Goal: Information Seeking & Learning: Check status

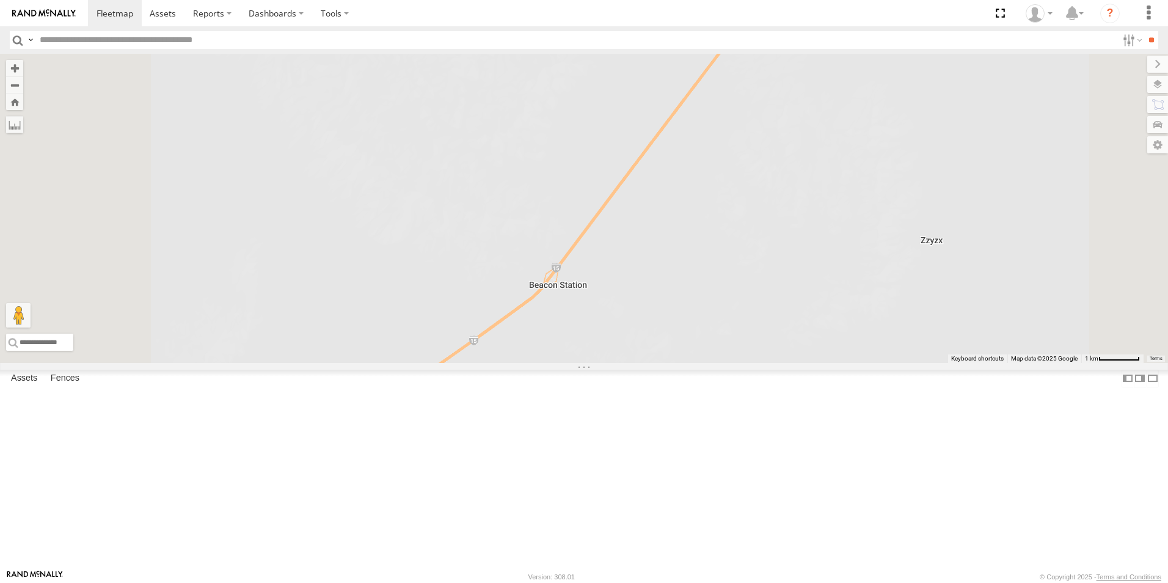
click at [229, 35] on input "text" at bounding box center [576, 40] width 1083 height 18
type input "***"
click at [1144, 31] on input "**" at bounding box center [1151, 40] width 14 height 18
click at [0, 0] on div "224-CAL" at bounding box center [0, 0] width 0 height 0
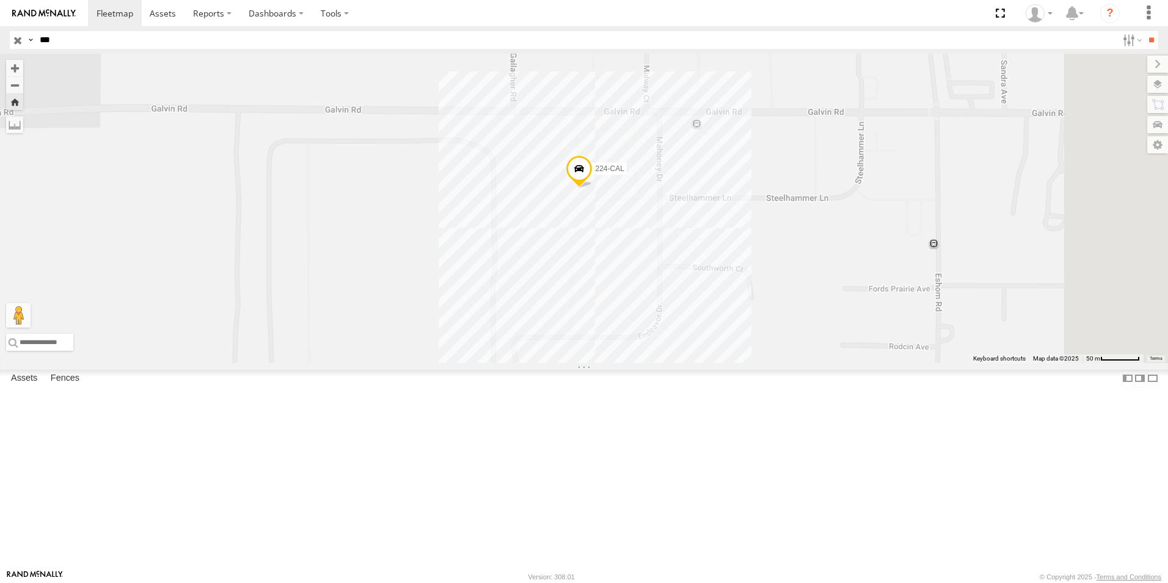
drag, startPoint x: 1036, startPoint y: 356, endPoint x: 894, endPoint y: 317, distance: 146.9
click at [894, 317] on div "224-CAL" at bounding box center [584, 208] width 1168 height 309
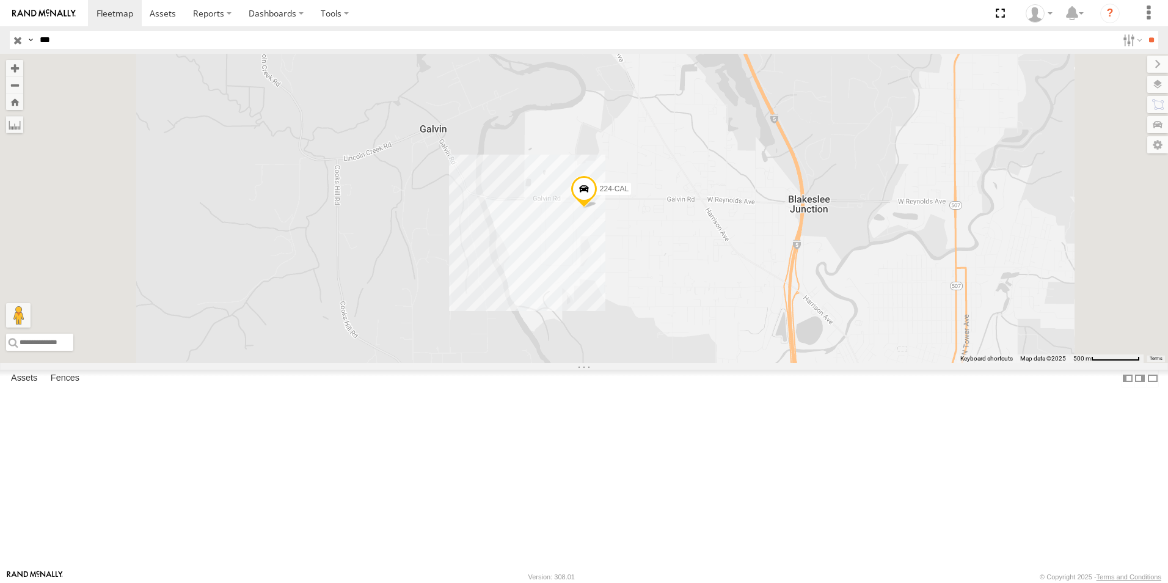
click at [15, 41] on input "button" at bounding box center [18, 40] width 16 height 18
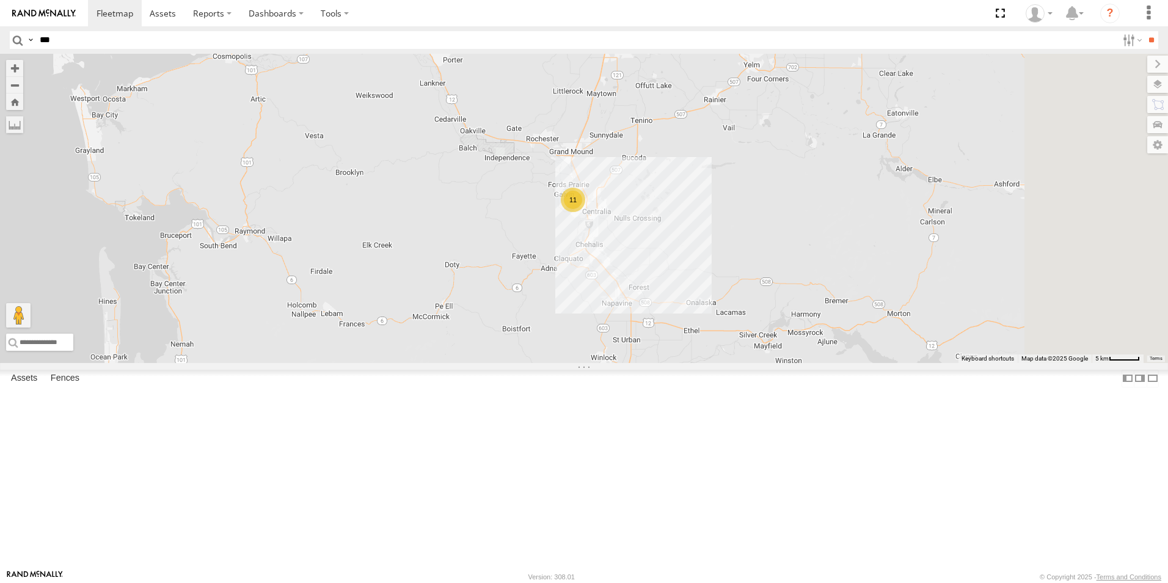
drag, startPoint x: 979, startPoint y: 425, endPoint x: 874, endPoint y: 409, distance: 105.7
click at [874, 363] on div "11" at bounding box center [584, 208] width 1168 height 309
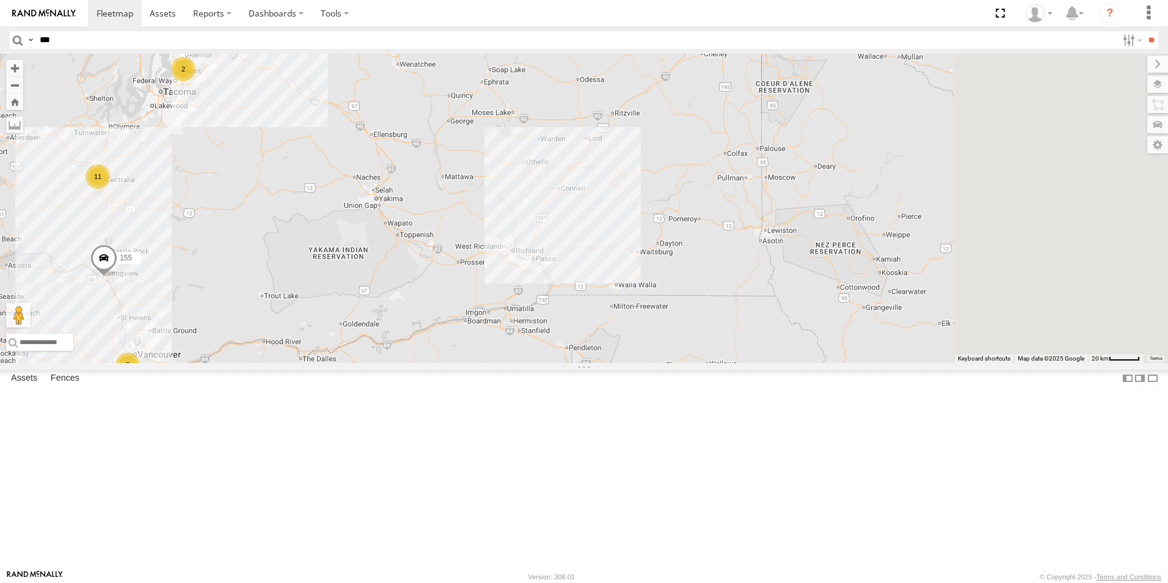
drag, startPoint x: 1050, startPoint y: 393, endPoint x: 398, endPoint y: 293, distance: 659.5
click at [401, 295] on div "155 7 11 2" at bounding box center [584, 208] width 1168 height 309
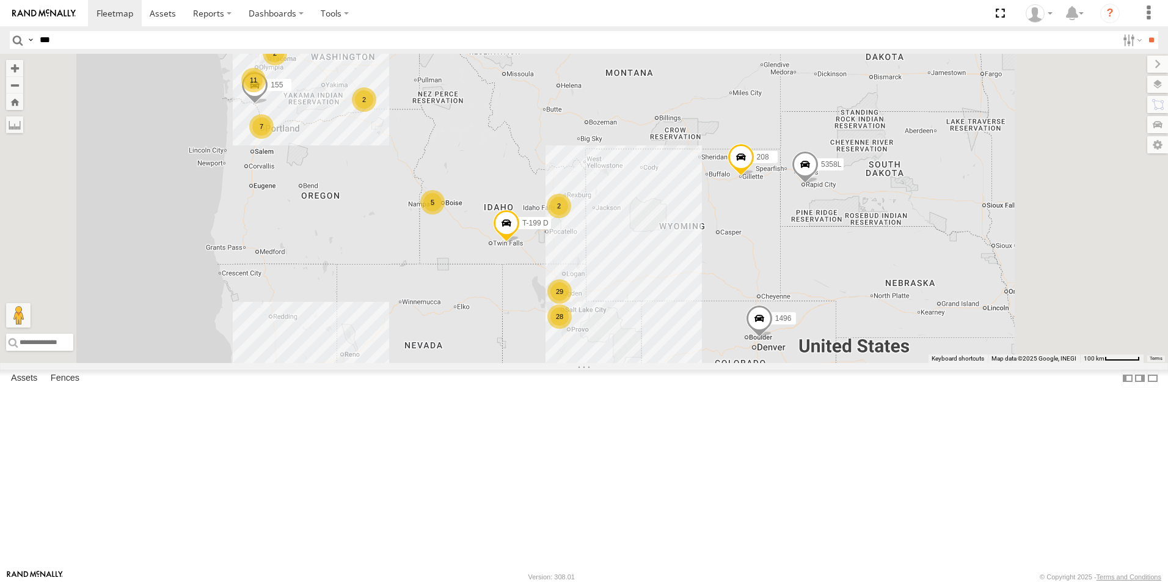
drag, startPoint x: 808, startPoint y: 445, endPoint x: 783, endPoint y: 320, distance: 128.2
click at [783, 320] on div "155 307W 28 29 2 7 208 11 5 2 2 1496 T-199 D 5358L" at bounding box center [584, 208] width 1168 height 309
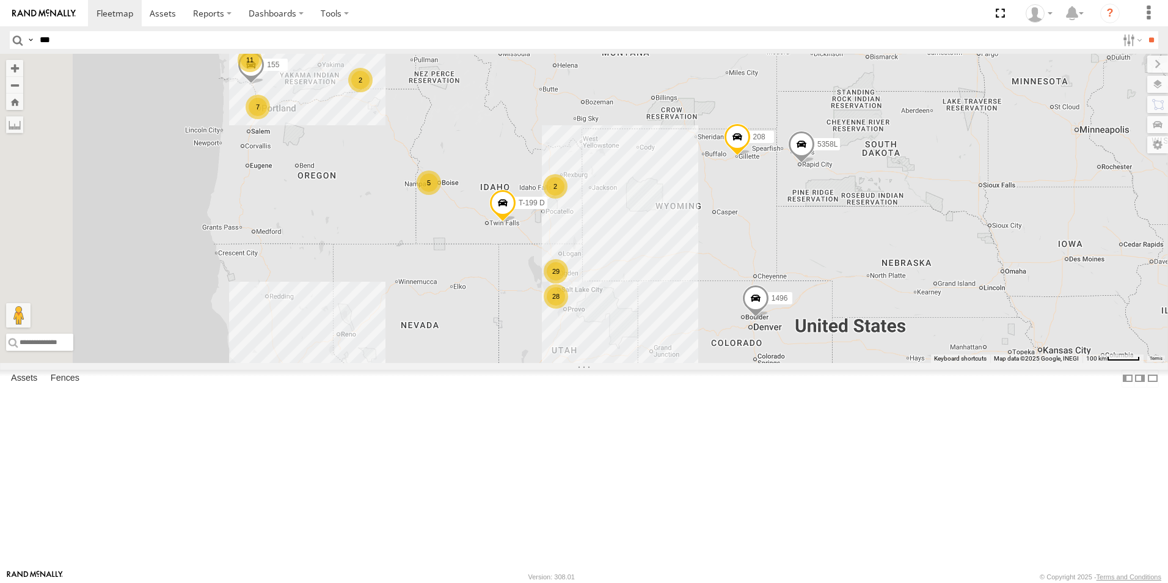
click at [568, 309] on div "28" at bounding box center [556, 296] width 24 height 24
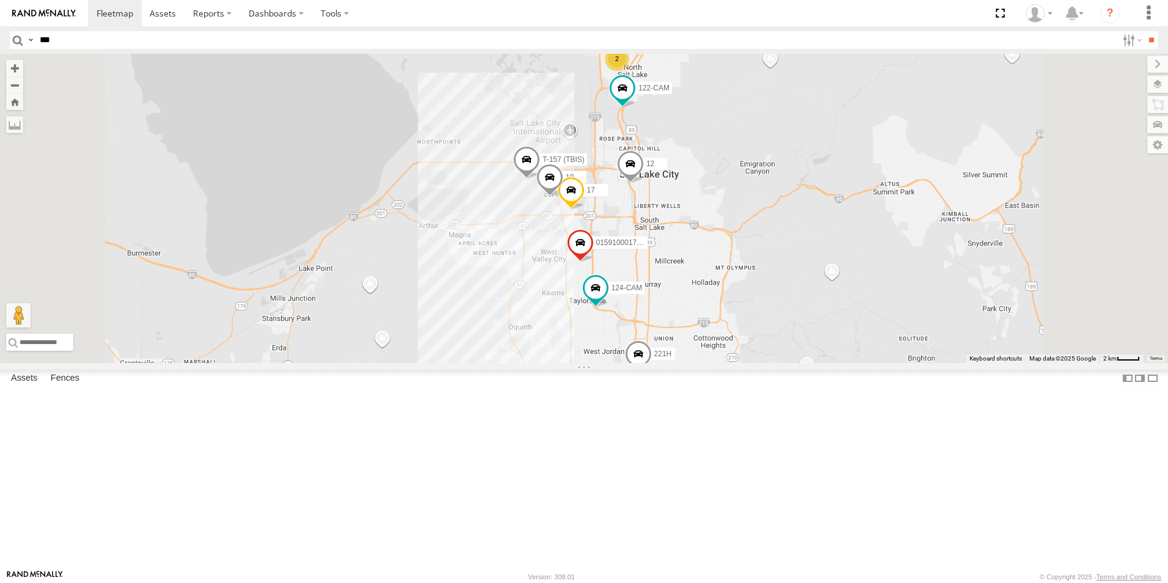
click at [548, 401] on div "17" at bounding box center [536, 389] width 24 height 24
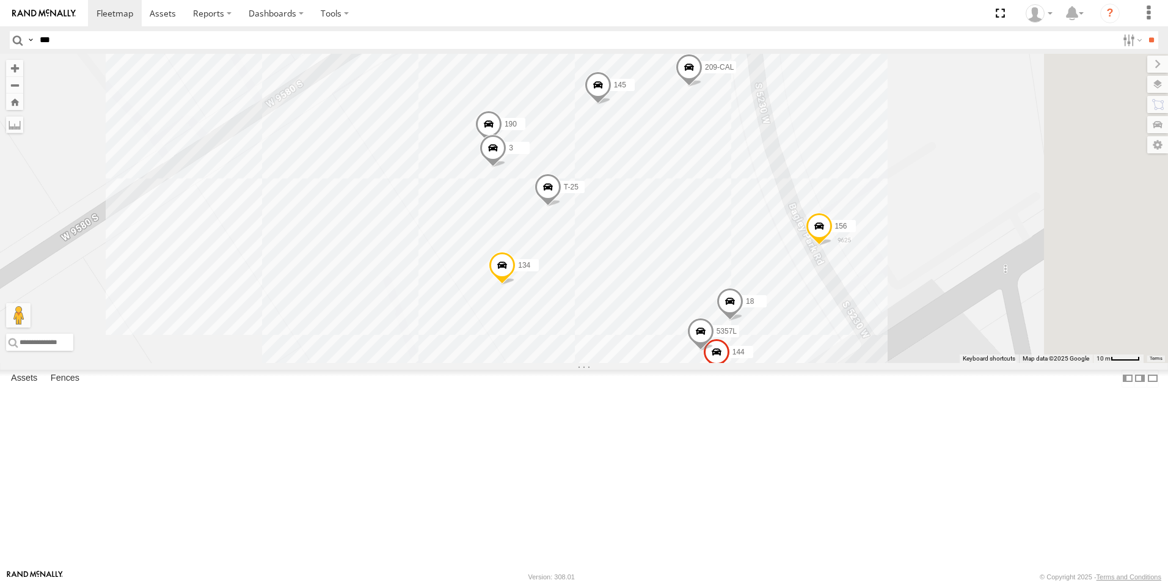
drag, startPoint x: 932, startPoint y: 289, endPoint x: 839, endPoint y: 311, distance: 95.4
click at [839, 311] on div "155 307W 208 1496 T-199 D 5358L 8219 17 124-CAM T-157 (TBIS) 122-CAM 221H 10 01…" at bounding box center [584, 208] width 1168 height 309
click at [95, 48] on input "***" at bounding box center [576, 40] width 1083 height 18
click at [1144, 31] on input "**" at bounding box center [1151, 40] width 14 height 18
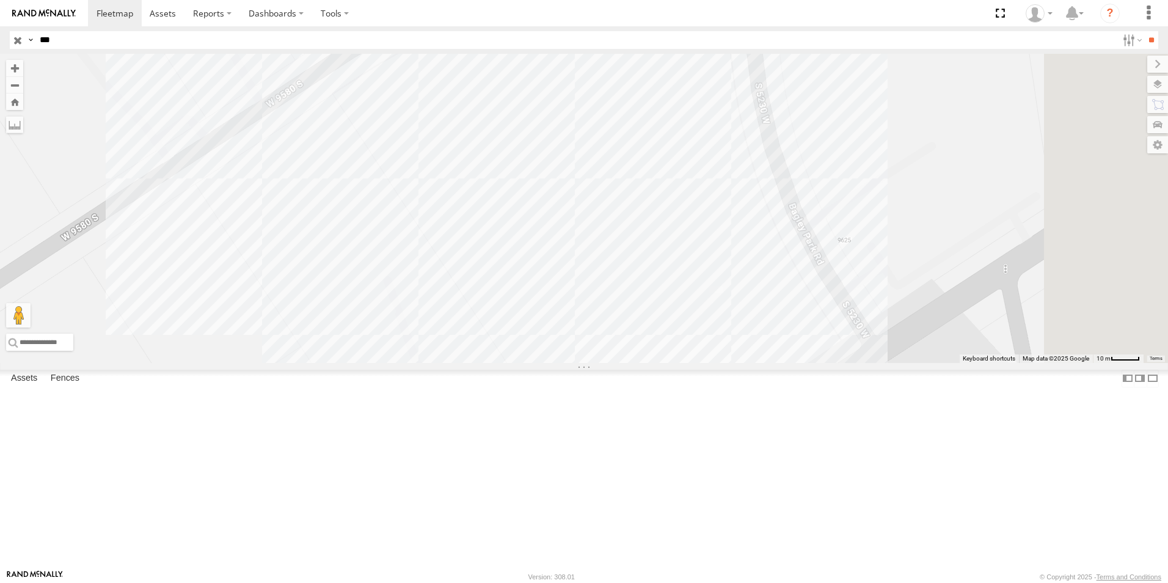
click at [0, 0] on div "194" at bounding box center [0, 0] width 0 height 0
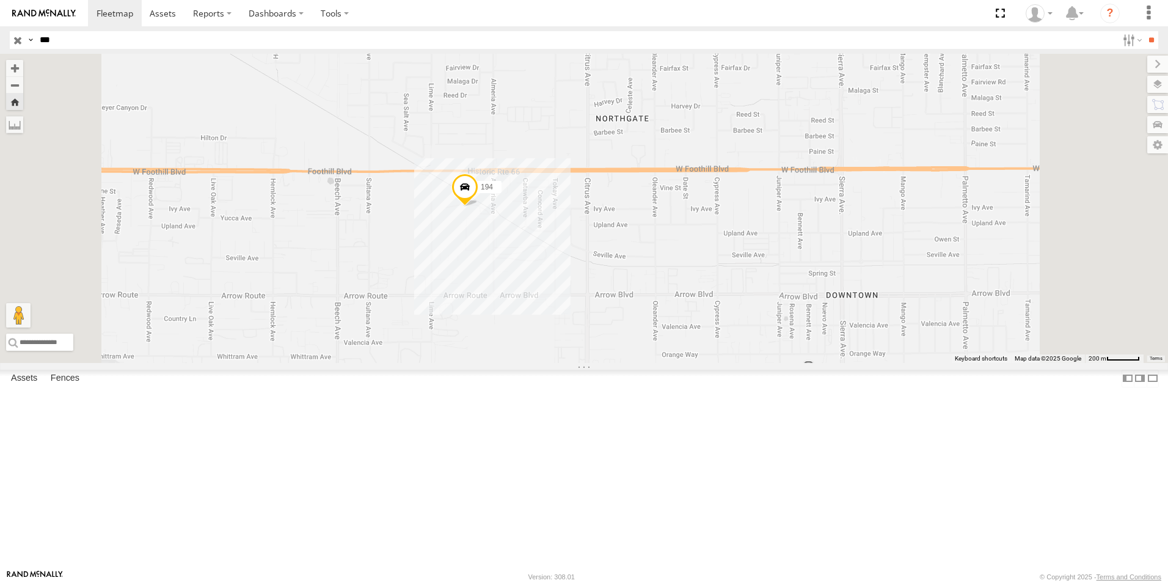
click at [141, 37] on input "***" at bounding box center [576, 40] width 1083 height 18
type input "***"
click at [1144, 31] on input "**" at bounding box center [1151, 40] width 14 height 18
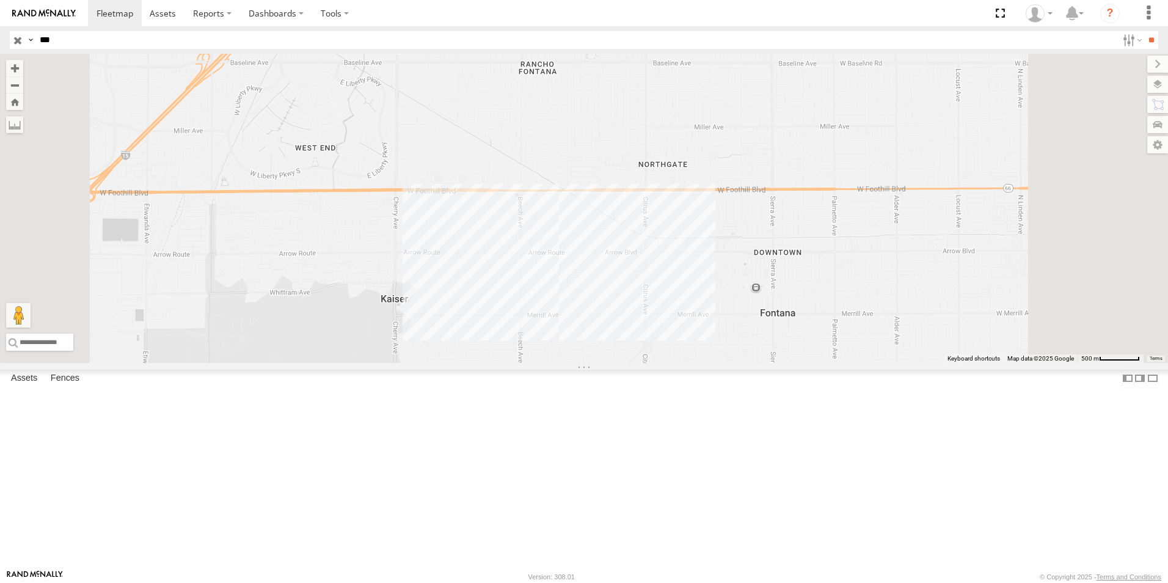
click at [12, 42] on input "button" at bounding box center [18, 40] width 16 height 18
click at [64, 40] on input "***" at bounding box center [576, 40] width 1083 height 18
type input "***"
click at [1144, 31] on input "**" at bounding box center [1151, 40] width 14 height 18
click at [0, 0] on div "191 All Assets Pearblossom Hwy Llano 34.50604 -117.83533 Video" at bounding box center [0, 0] width 0 height 0
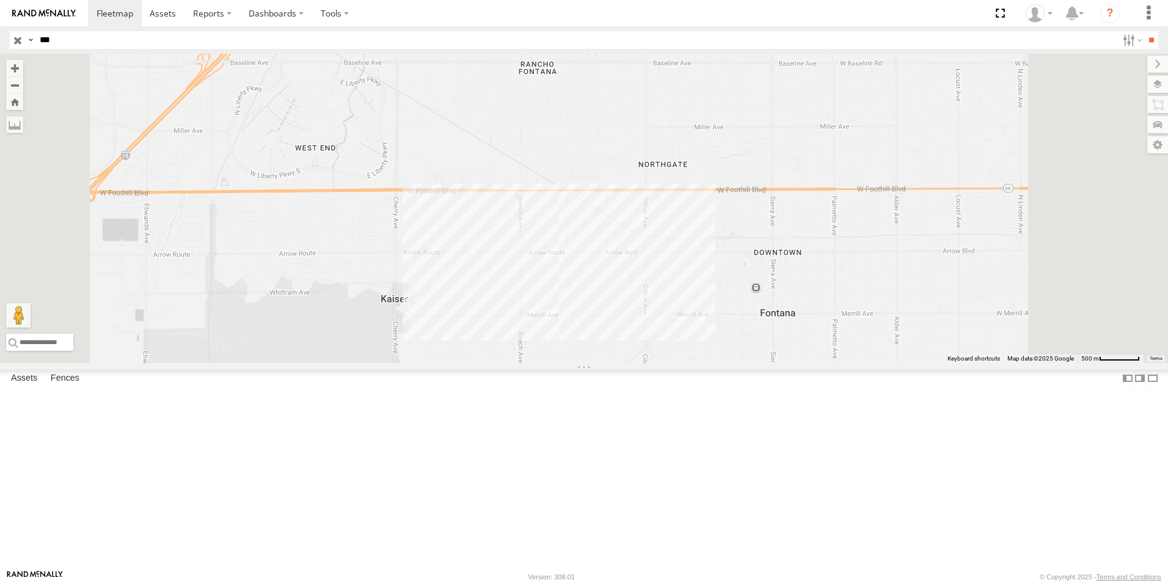
click at [0, 0] on div "191" at bounding box center [0, 0] width 0 height 0
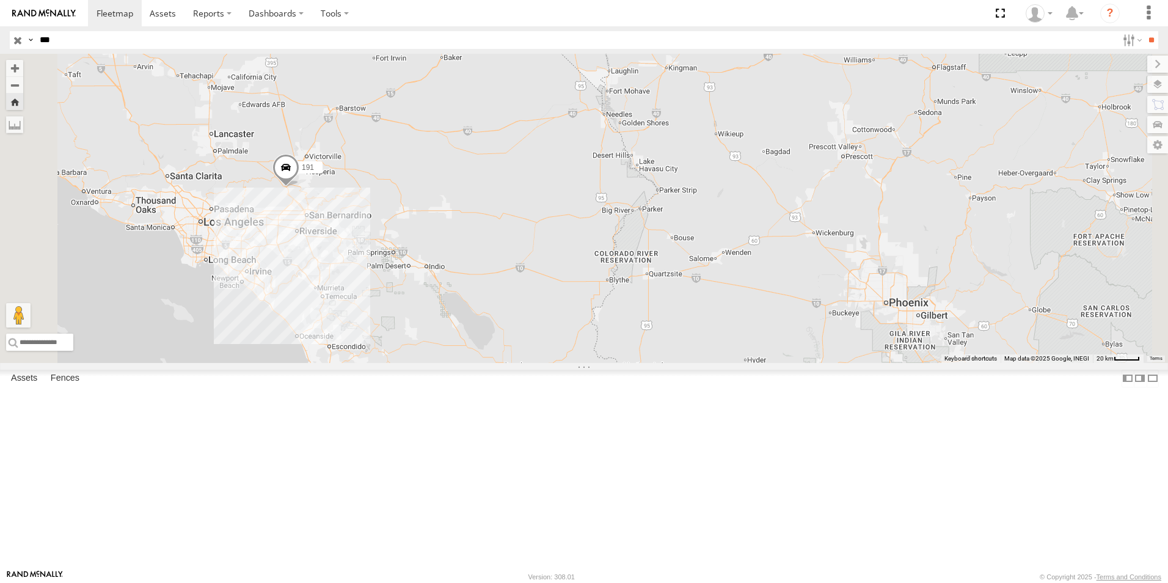
drag, startPoint x: 663, startPoint y: 401, endPoint x: 584, endPoint y: 356, distance: 91.4
click at [584, 356] on div "191" at bounding box center [584, 208] width 1168 height 309
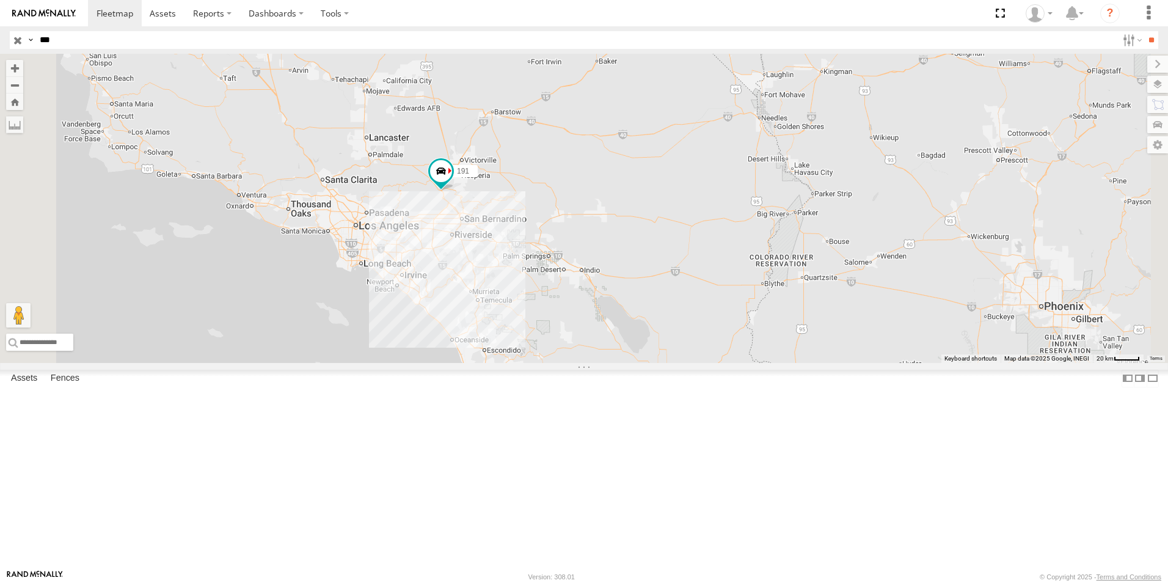
drag, startPoint x: 758, startPoint y: 367, endPoint x: 700, endPoint y: 365, distance: 57.4
click at [700, 363] on div "191" at bounding box center [584, 208] width 1168 height 309
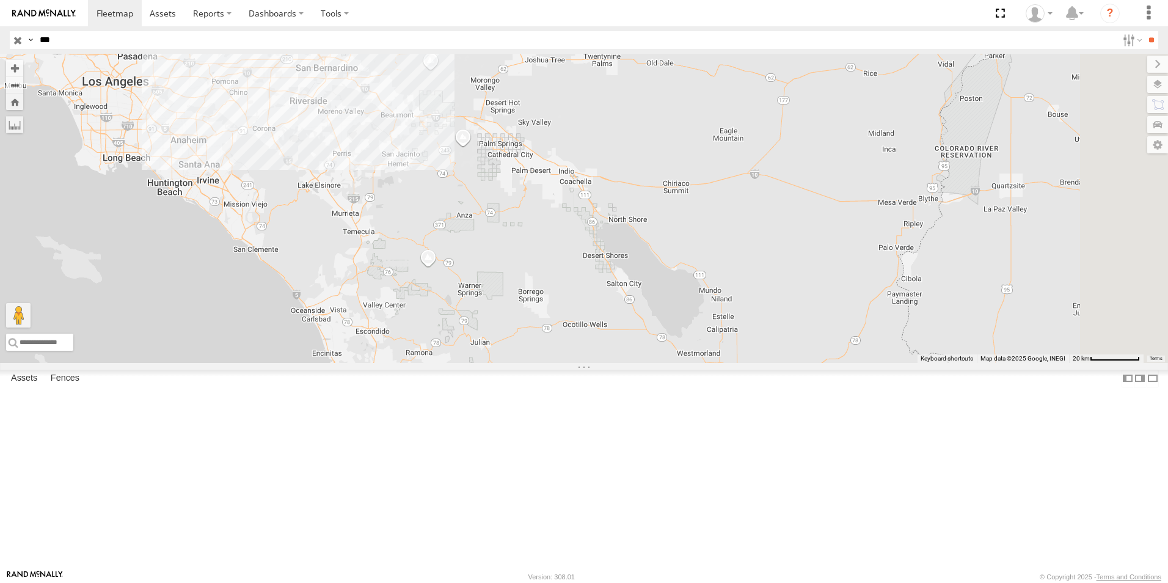
drag, startPoint x: 630, startPoint y: 296, endPoint x: 517, endPoint y: 94, distance: 231.7
click at [517, 94] on div "191" at bounding box center [584, 208] width 1168 height 309
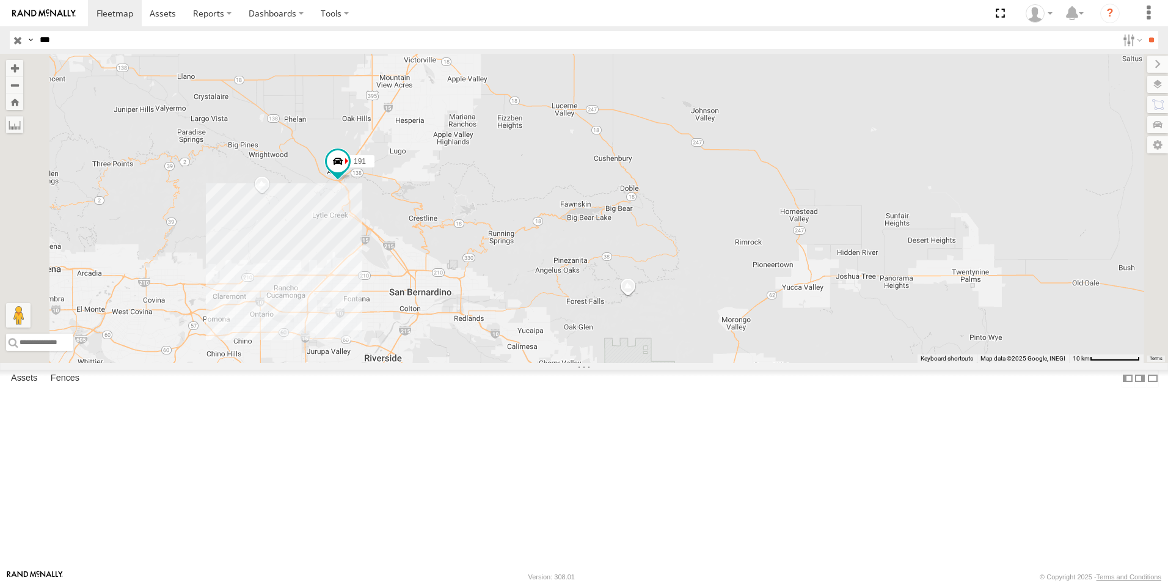
drag, startPoint x: 517, startPoint y: 133, endPoint x: 609, endPoint y: 372, distance: 256.7
click at [609, 363] on div "191" at bounding box center [584, 208] width 1168 height 309
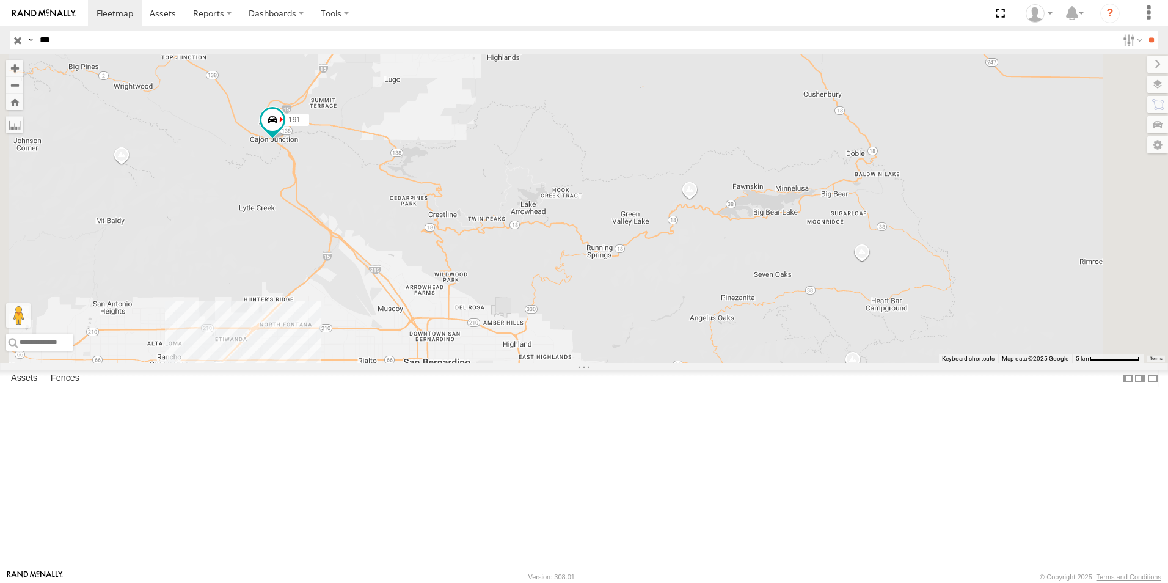
drag, startPoint x: 557, startPoint y: 276, endPoint x: 572, endPoint y: 216, distance: 61.6
click at [572, 216] on div "191" at bounding box center [584, 208] width 1168 height 309
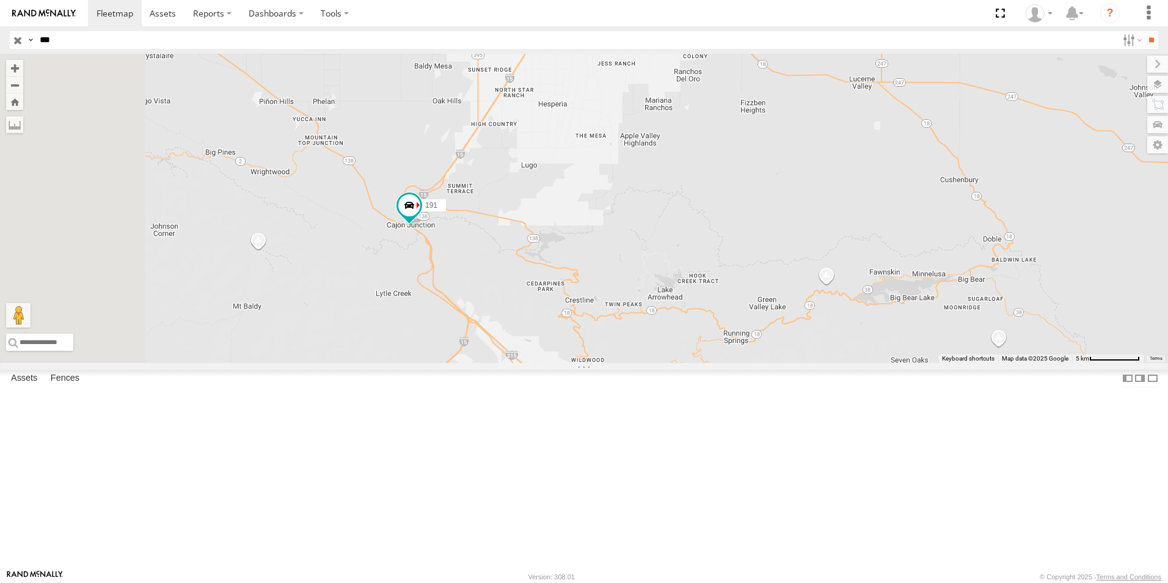
drag, startPoint x: 404, startPoint y: 268, endPoint x: 543, endPoint y: 356, distance: 163.4
click at [543, 356] on div "191" at bounding box center [584, 208] width 1168 height 309
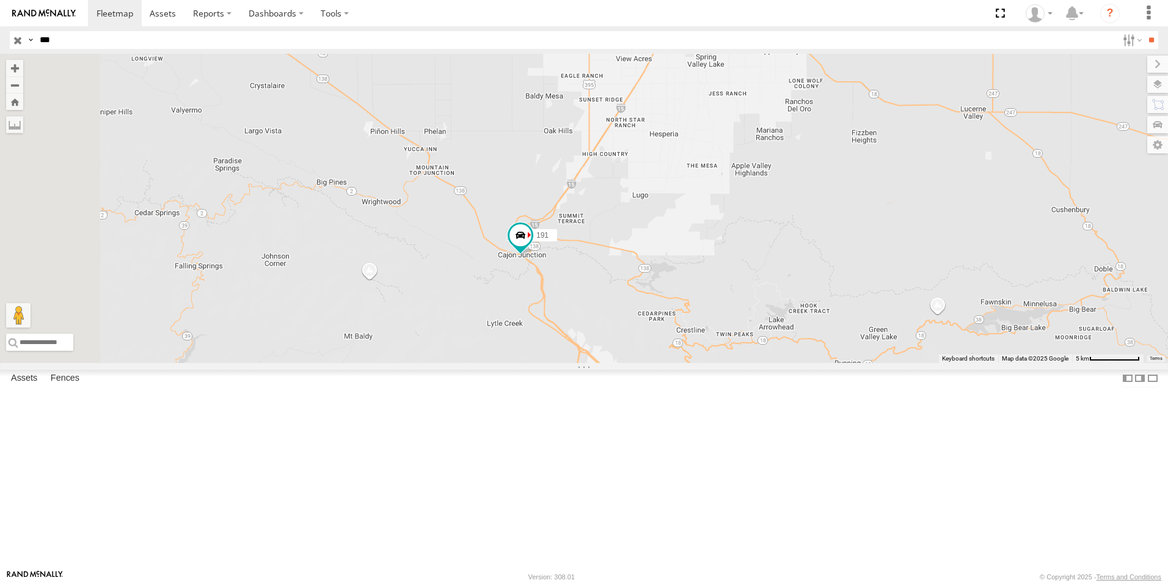
drag, startPoint x: 474, startPoint y: 340, endPoint x: 587, endPoint y: 370, distance: 117.1
click at [587, 363] on div "191" at bounding box center [584, 208] width 1168 height 309
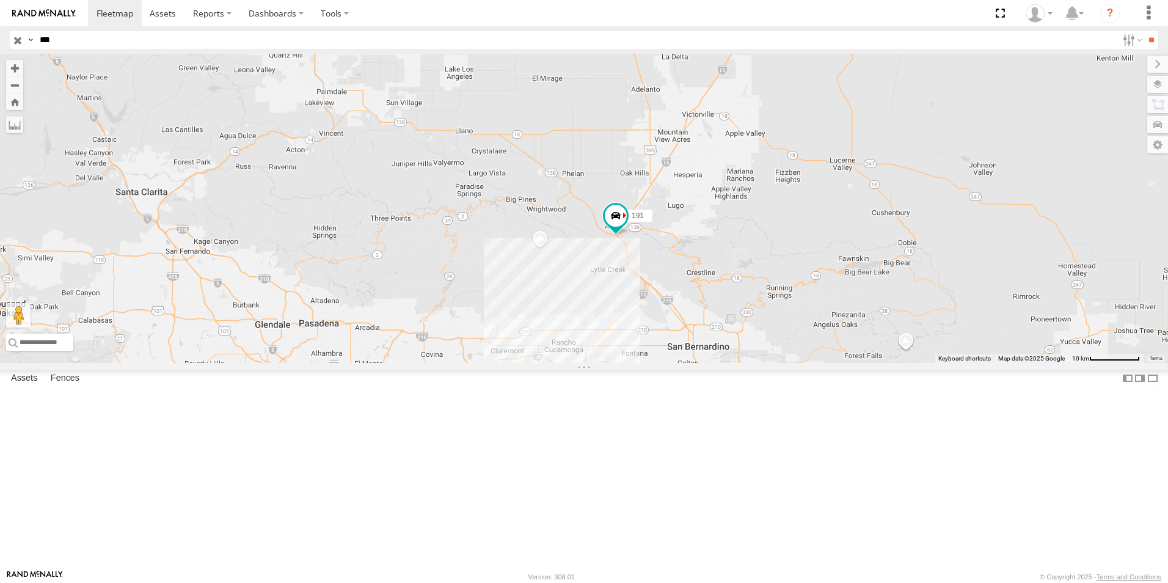
drag, startPoint x: 490, startPoint y: 360, endPoint x: 684, endPoint y: 353, distance: 194.4
click at [684, 353] on div "191" at bounding box center [584, 208] width 1168 height 309
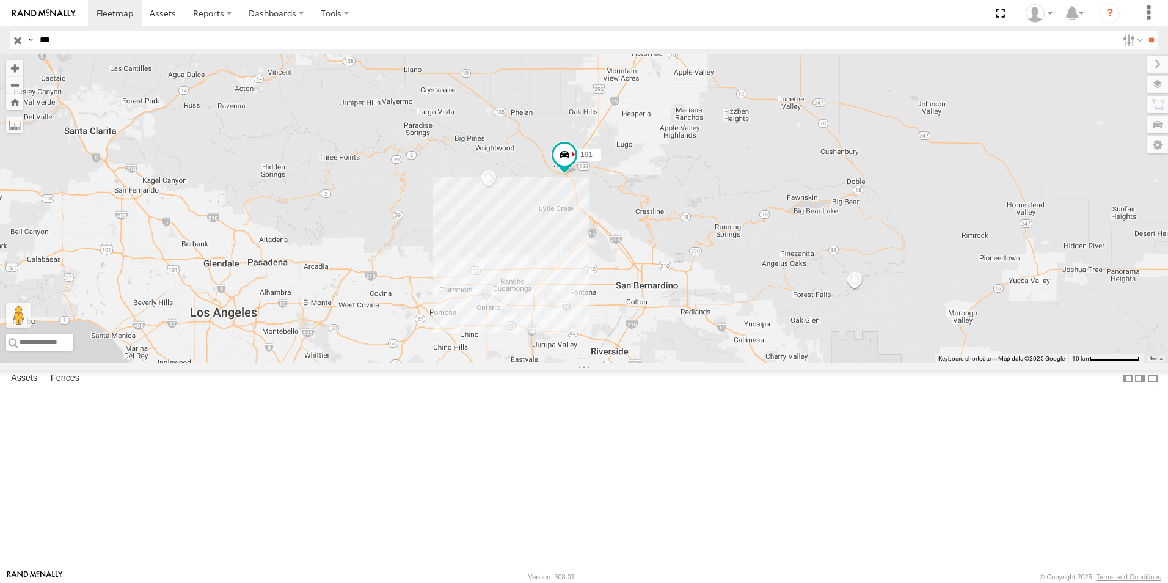
drag, startPoint x: 798, startPoint y: 431, endPoint x: 747, endPoint y: 369, distance: 80.3
click at [747, 363] on div "191" at bounding box center [584, 208] width 1168 height 309
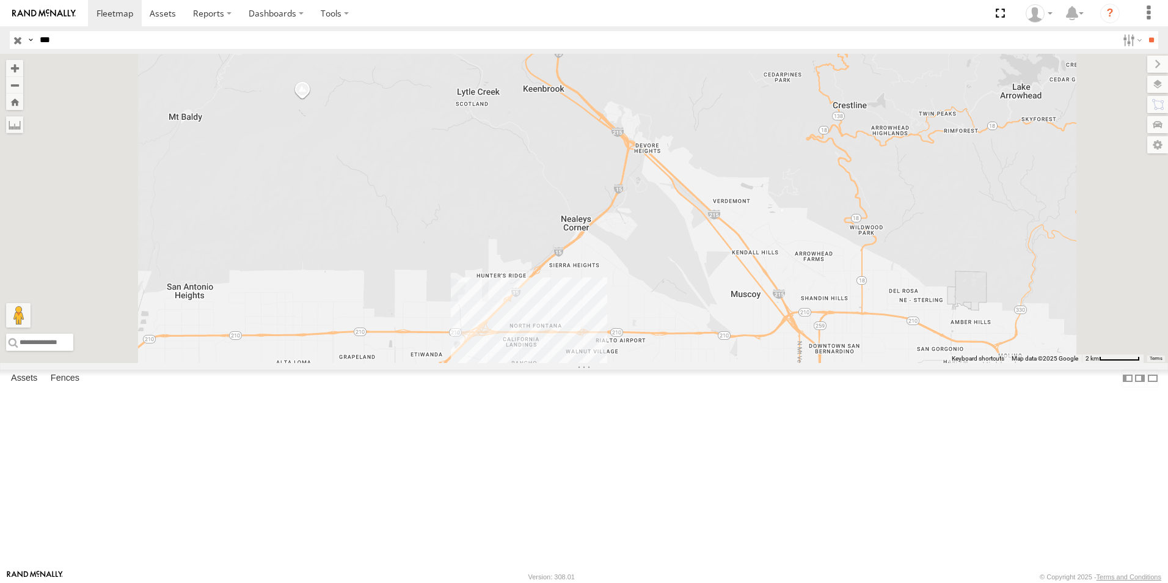
drag, startPoint x: 753, startPoint y: 310, endPoint x: 764, endPoint y: 418, distance: 108.7
click at [764, 363] on div "191" at bounding box center [584, 208] width 1168 height 309
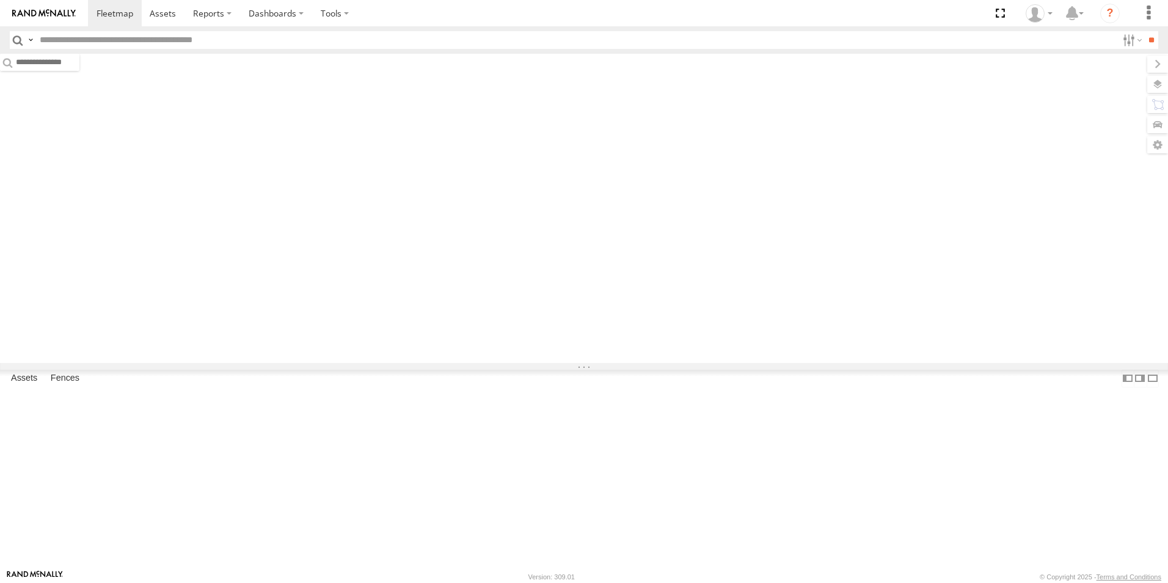
type input "***"
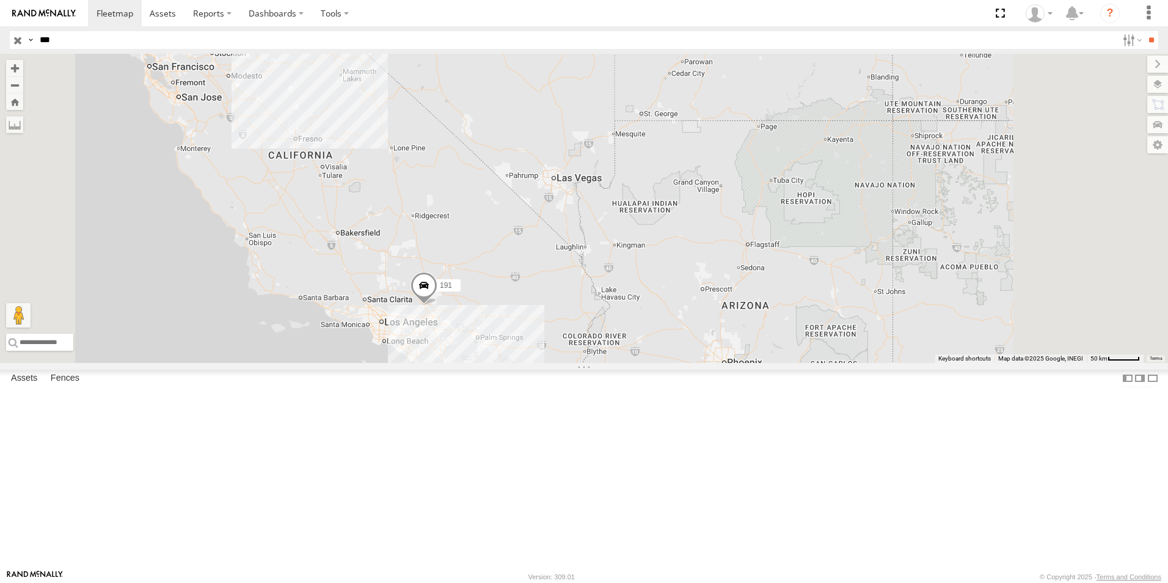
drag, startPoint x: 582, startPoint y: 476, endPoint x: 573, endPoint y: 323, distance: 153.6
click at [573, 323] on div "5357L 191" at bounding box center [584, 208] width 1168 height 309
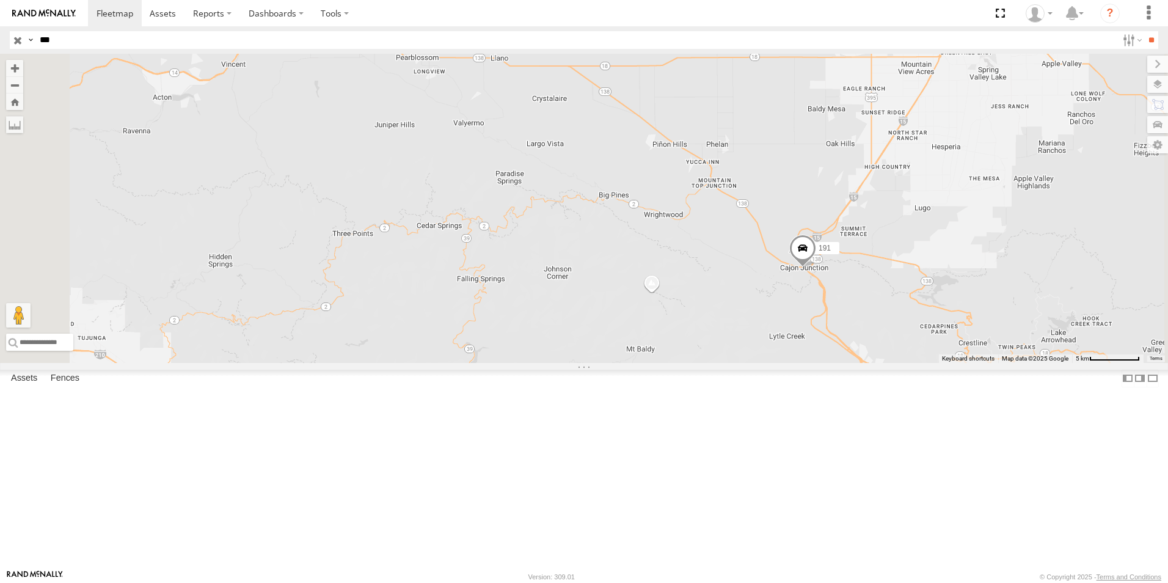
drag, startPoint x: 822, startPoint y: 400, endPoint x: 909, endPoint y: 386, distance: 88.6
click at [909, 363] on div "5357L 191" at bounding box center [584, 208] width 1168 height 309
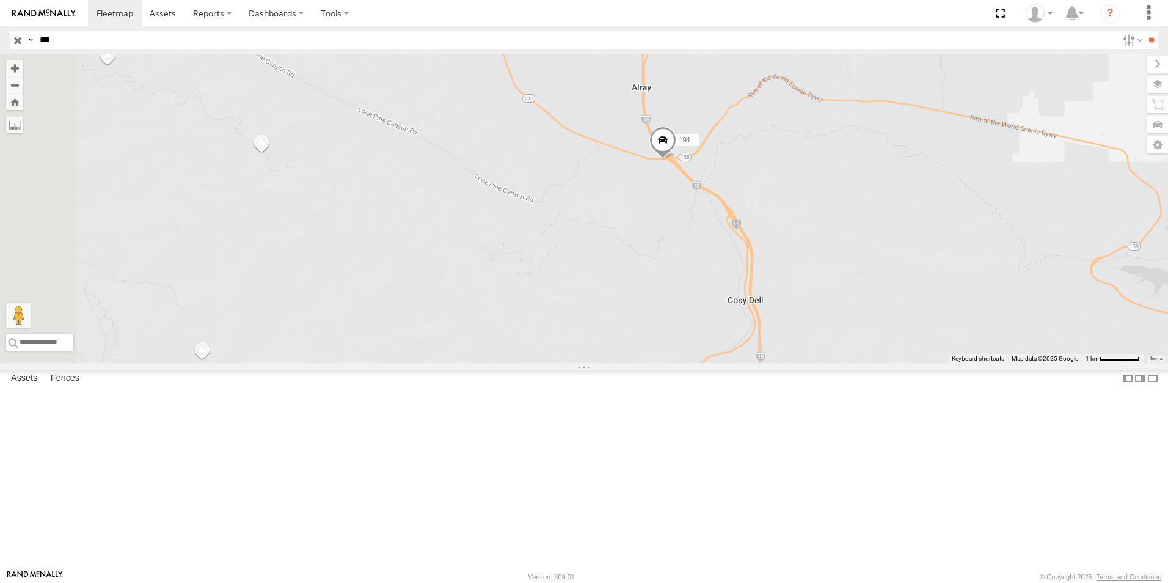
click at [676, 160] on span at bounding box center [663, 143] width 27 height 33
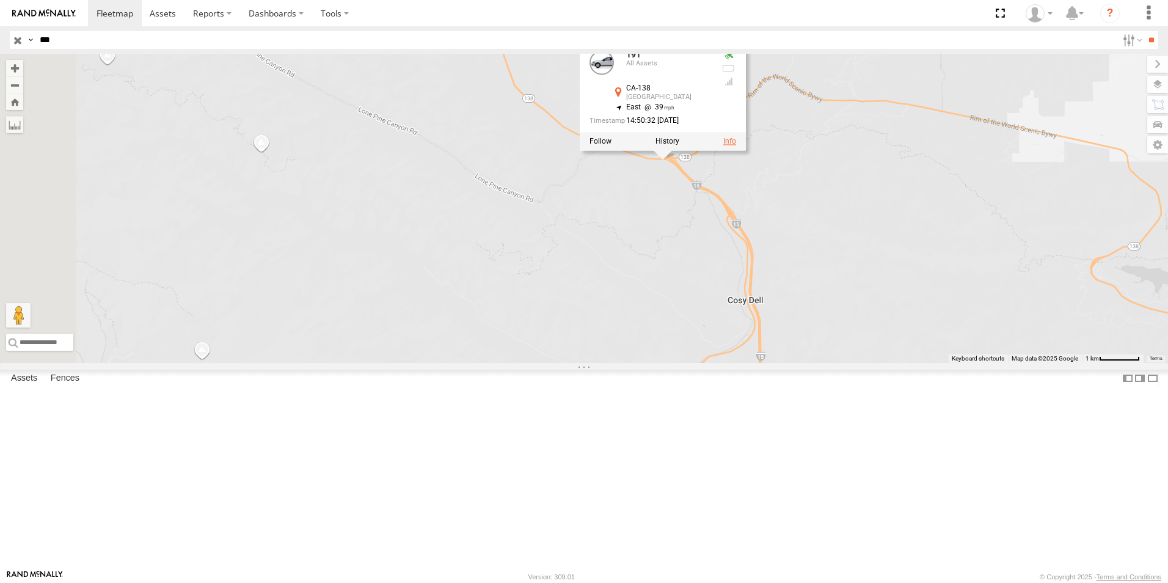
click at [736, 146] on link at bounding box center [729, 141] width 13 height 9
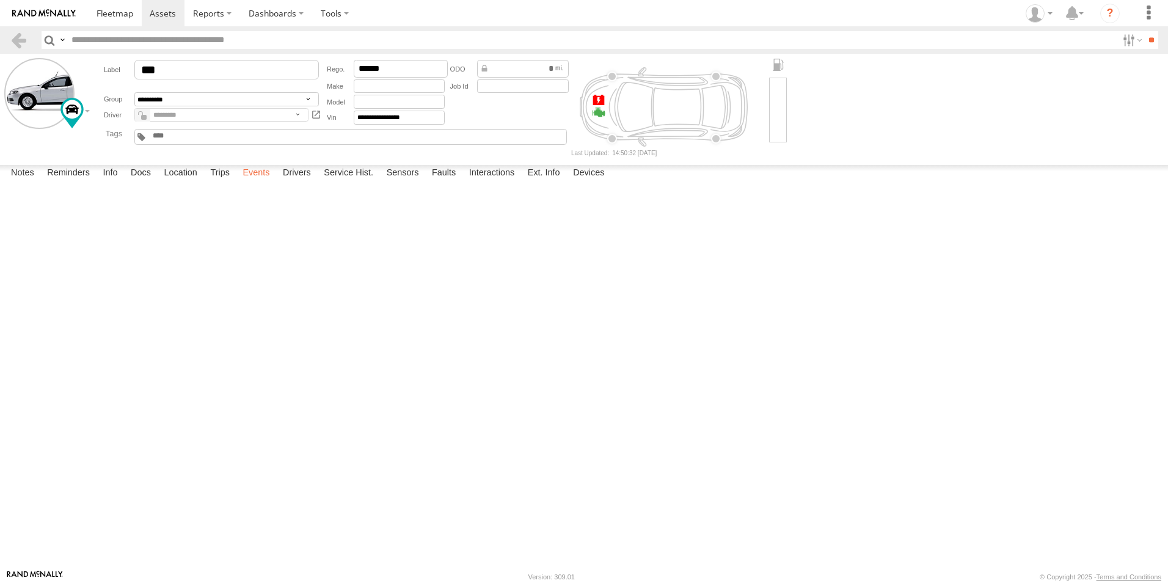
click at [263, 182] on label "Events" at bounding box center [255, 173] width 39 height 17
click at [111, 16] on span at bounding box center [115, 13] width 37 height 12
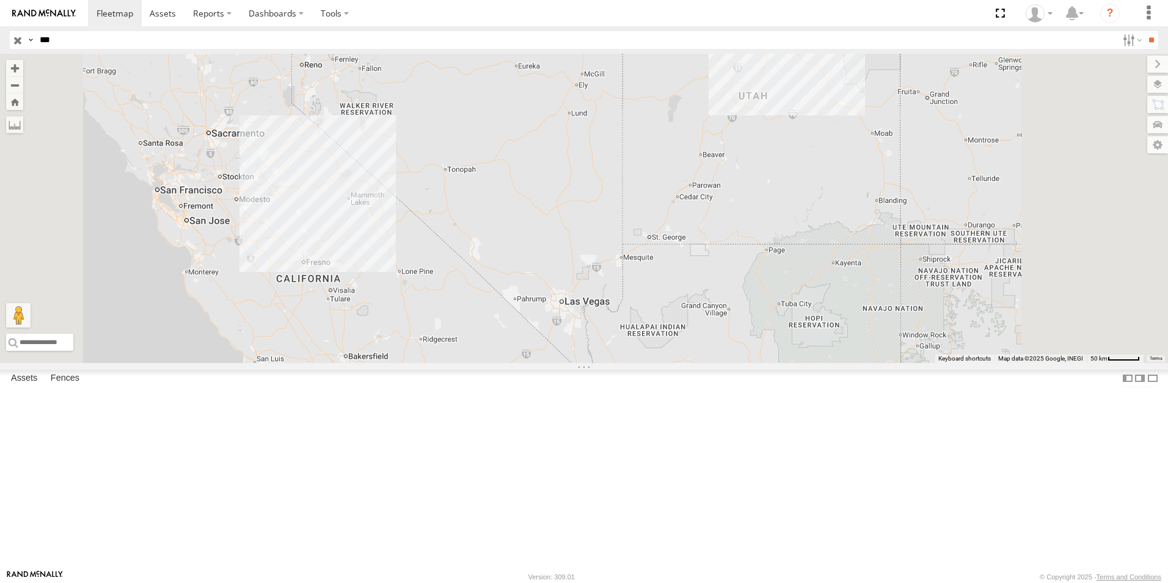
click at [12, 36] on input "button" at bounding box center [18, 40] width 16 height 18
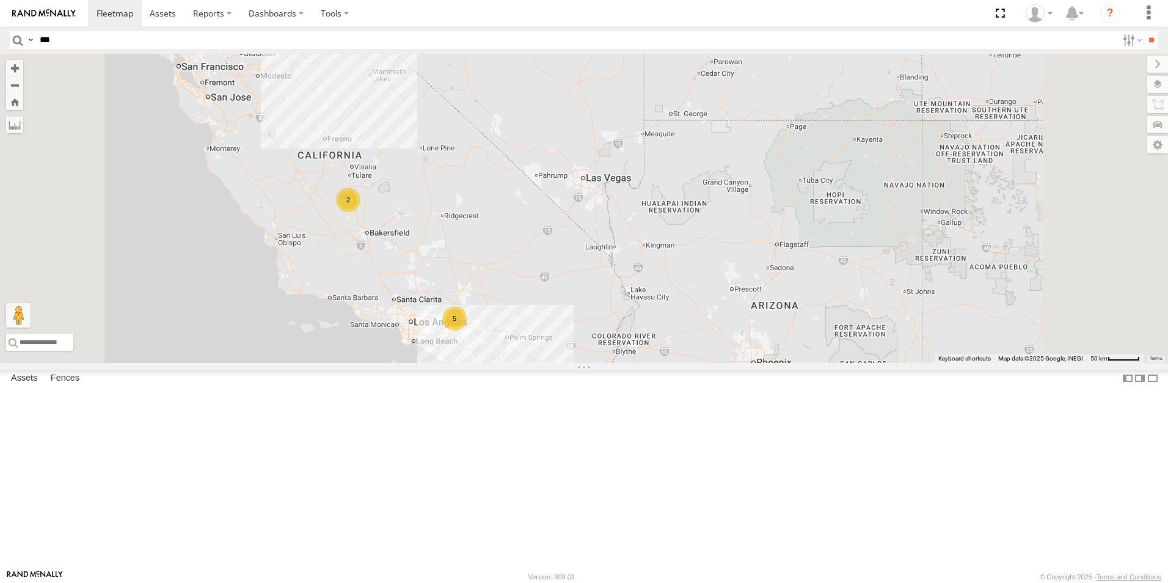
drag, startPoint x: 624, startPoint y: 360, endPoint x: 643, endPoint y: 277, distance: 86.0
click at [643, 277] on div "208 152 1496 307W T-199 D 5358L 20 5 2" at bounding box center [584, 208] width 1168 height 309
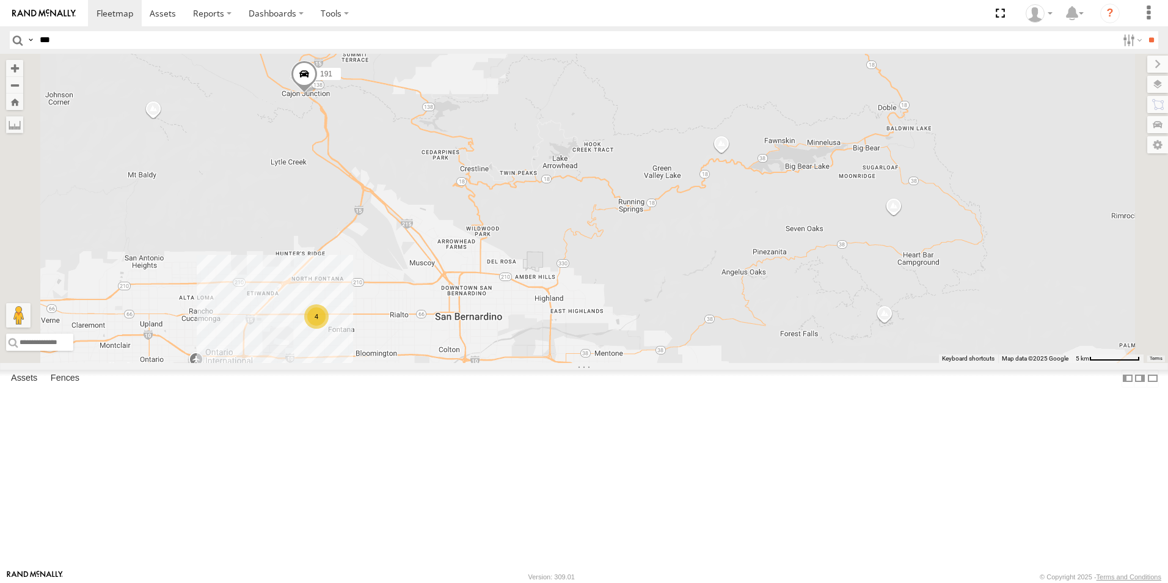
click at [529, 332] on div "208 152 1496 307W T-199 D 5358L 184 126-CAM 191 4" at bounding box center [584, 208] width 1168 height 309
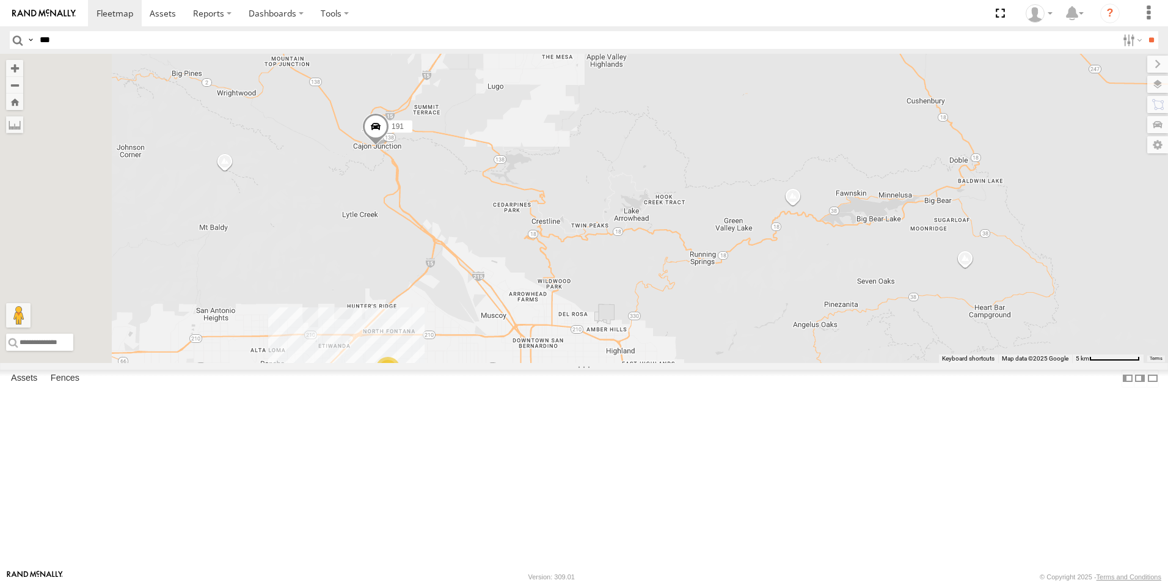
drag, startPoint x: 428, startPoint y: 285, endPoint x: 506, endPoint y: 342, distance: 96.5
click at [506, 342] on div "208 152 1496 307W T-199 D 5358L 184 126-CAM 191 4" at bounding box center [584, 208] width 1168 height 309
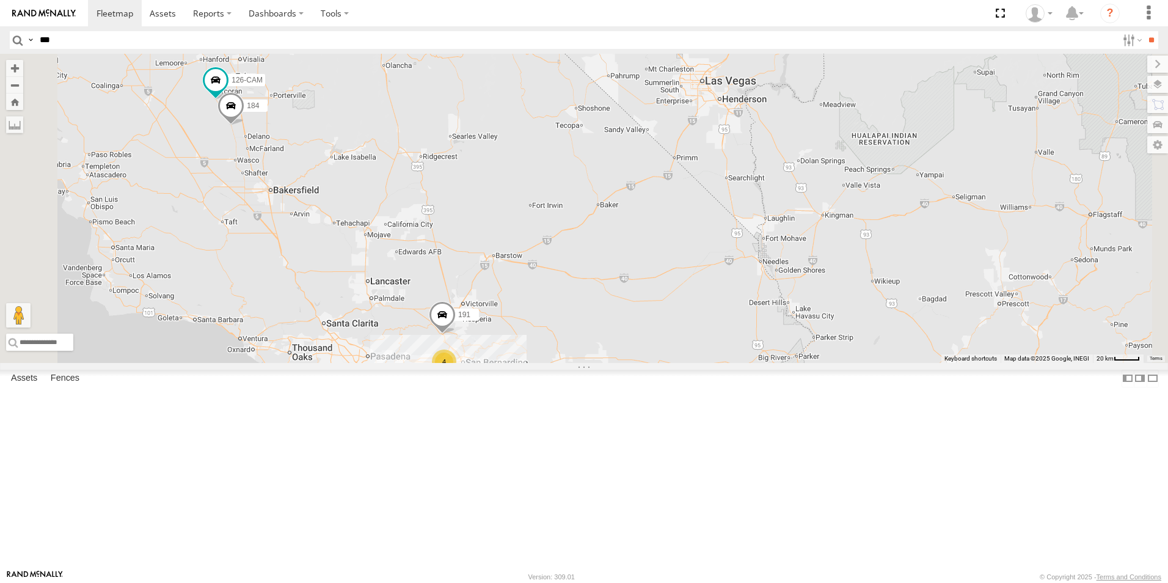
drag, startPoint x: 398, startPoint y: 293, endPoint x: 583, endPoint y: 527, distance: 298.4
click at [583, 363] on div "208 152 1496 307W T-199 D 5358L 184 126-CAM 191 4" at bounding box center [584, 208] width 1168 height 309
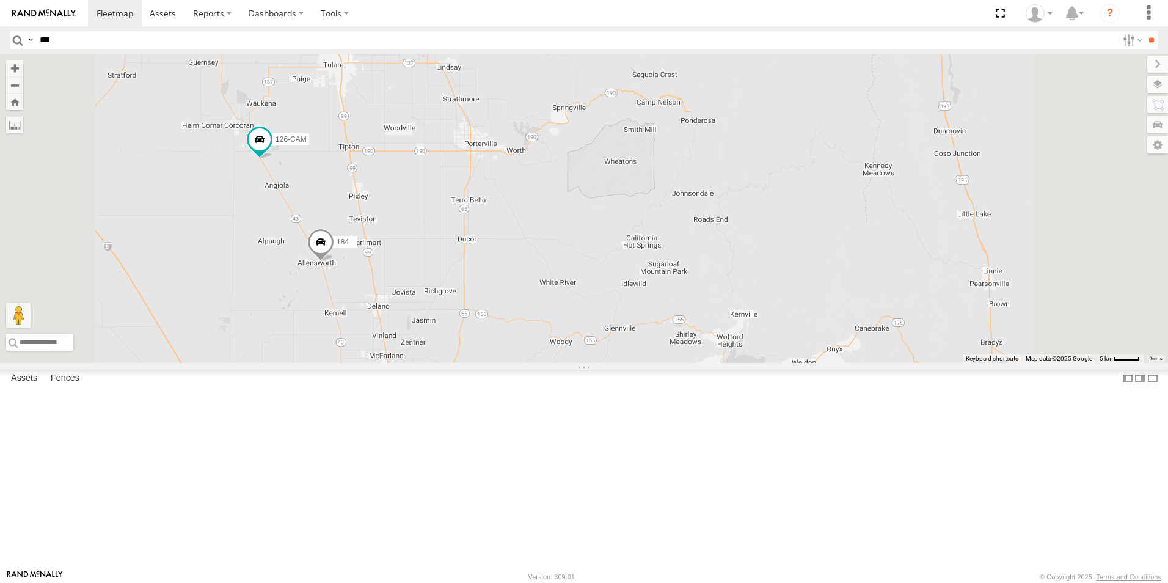
click at [140, 42] on input "***" at bounding box center [576, 40] width 1083 height 18
type input "***"
click at [1144, 31] on input "**" at bounding box center [1151, 40] width 14 height 18
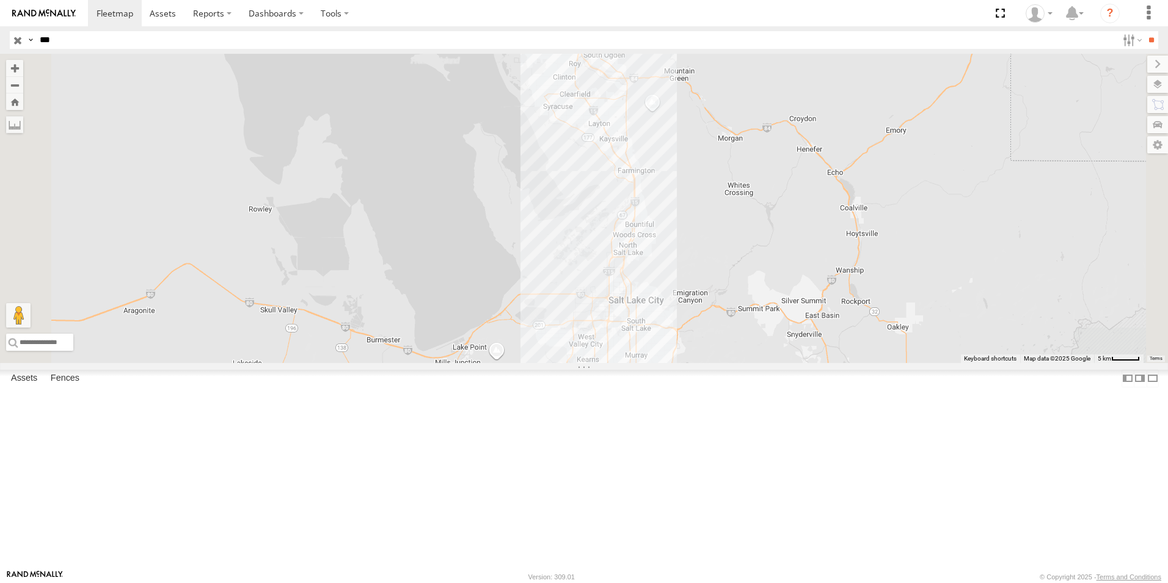
click at [0, 0] on span at bounding box center [0, 0] width 0 height 0
click at [615, 393] on span "303W" at bounding box center [605, 388] width 19 height 9
click at [653, 394] on link at bounding box center [646, 390] width 13 height 9
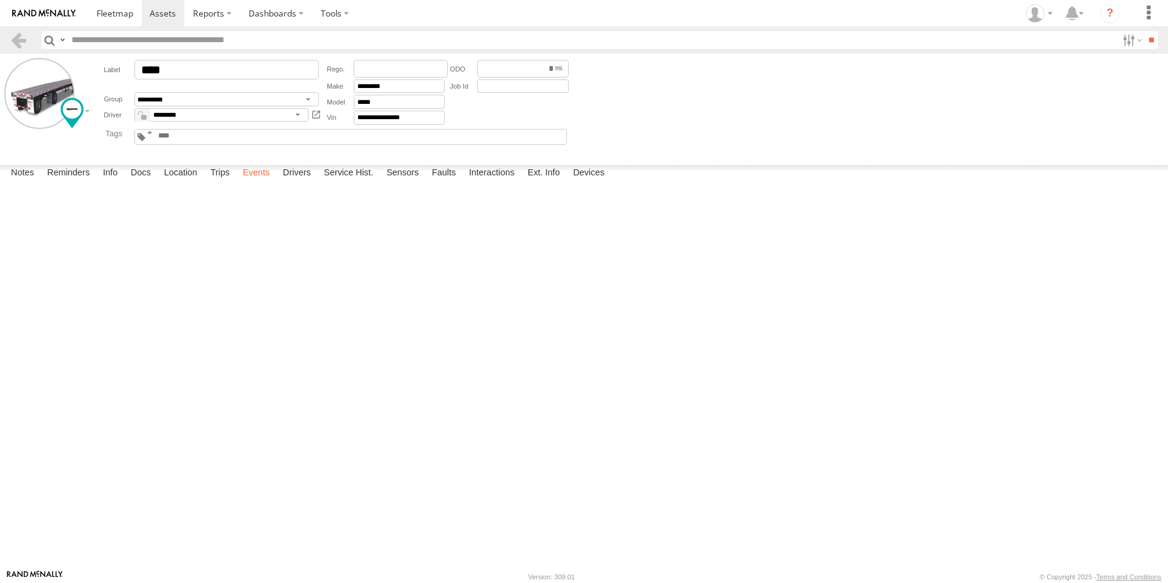
click at [255, 182] on label "Events" at bounding box center [255, 173] width 39 height 17
